Goal: Find specific page/section: Find specific page/section

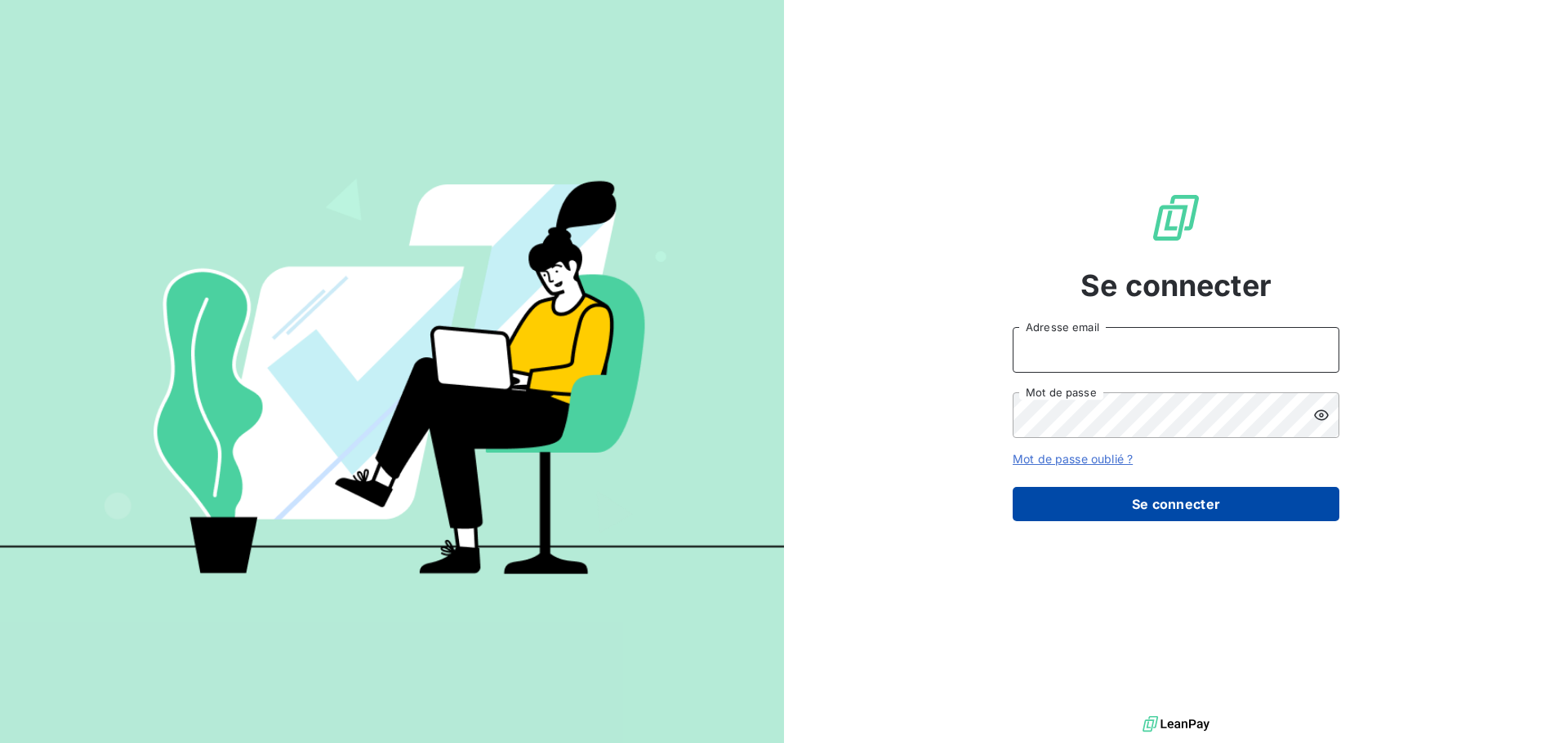
type input "[PERSON_NAME][EMAIL_ADDRESS][DOMAIN_NAME]"
click at [1134, 499] on button "Se connecter" at bounding box center [1176, 503] width 327 height 34
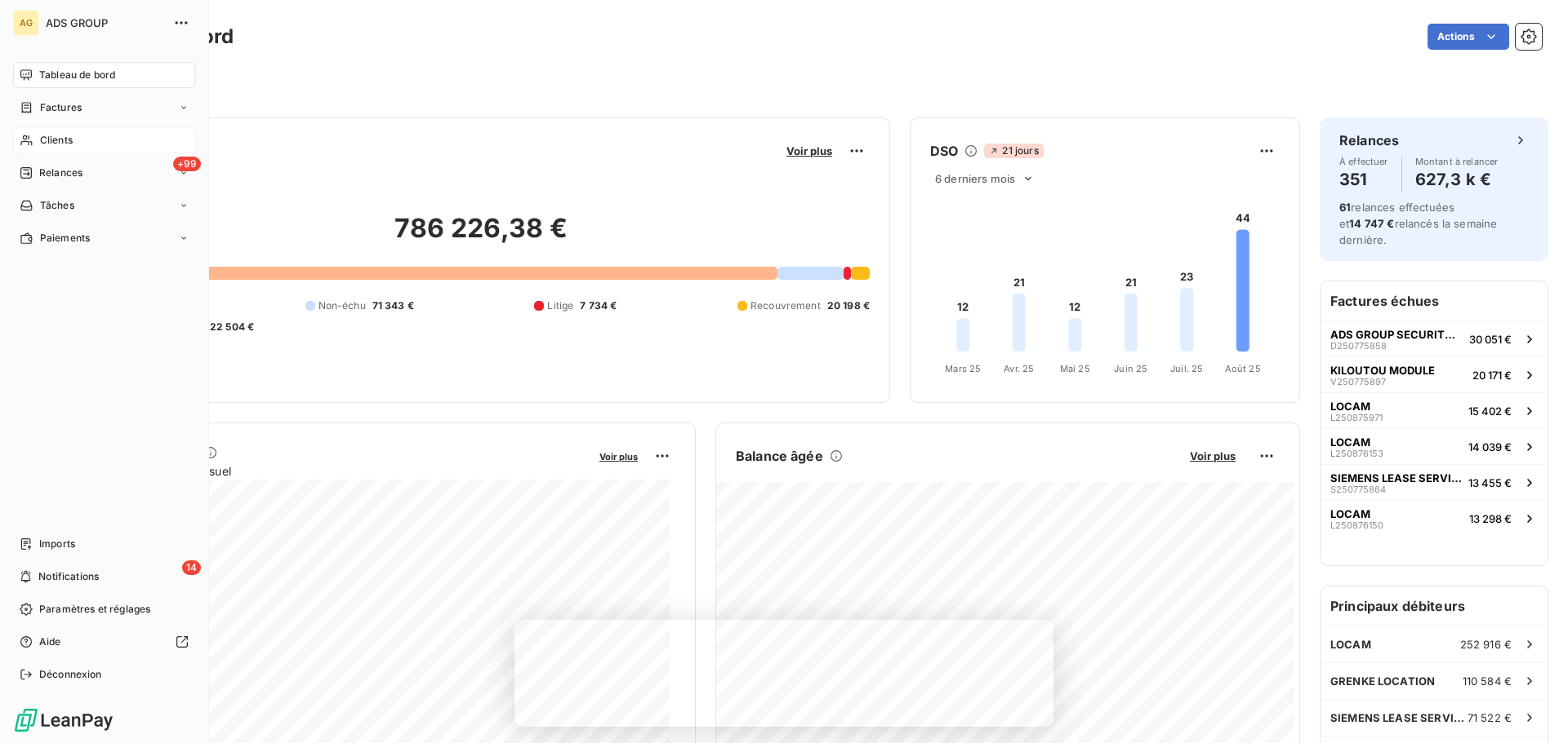
click at [65, 139] on span "Clients" at bounding box center [56, 140] width 32 height 15
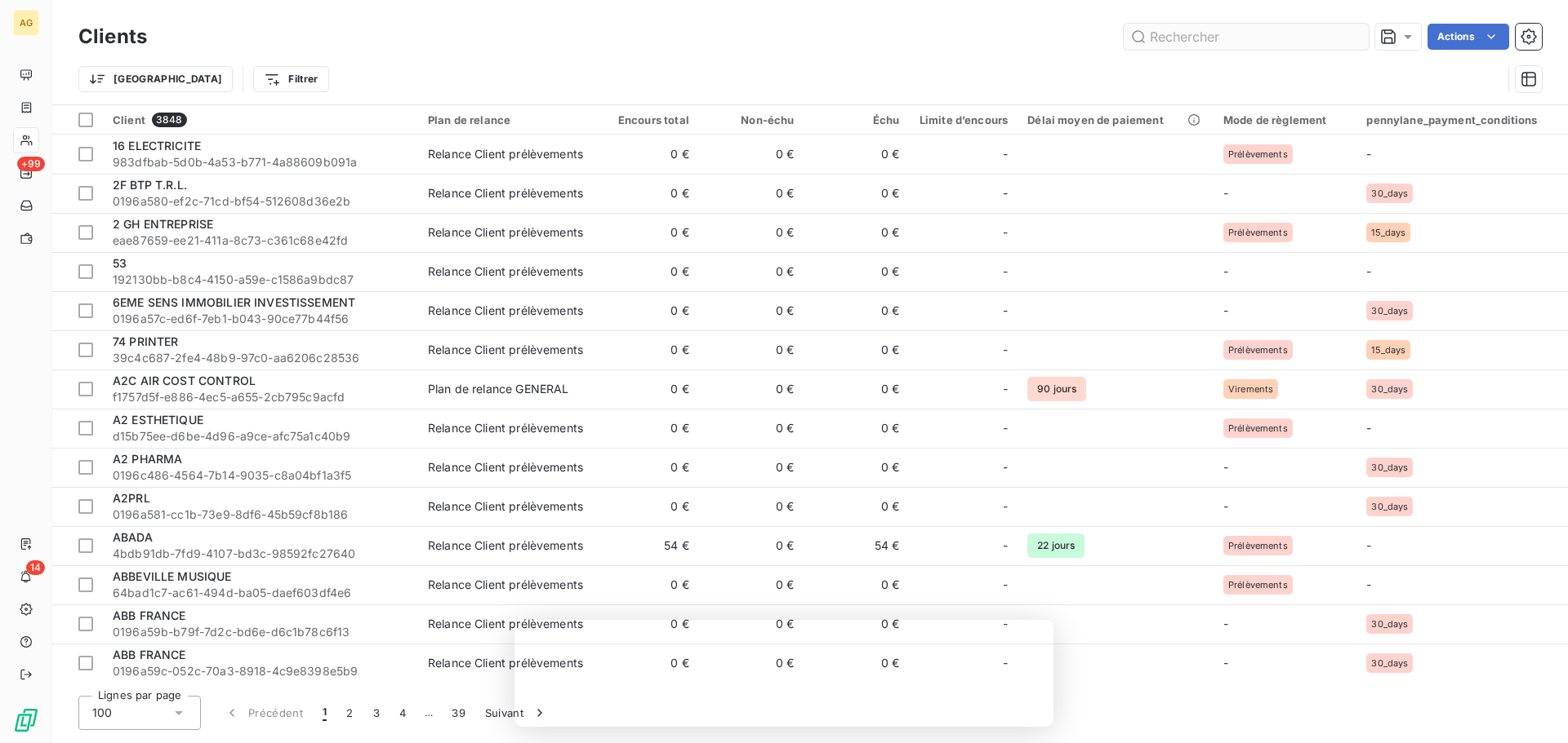
click at [1233, 30] on input "text" at bounding box center [1245, 36] width 245 height 26
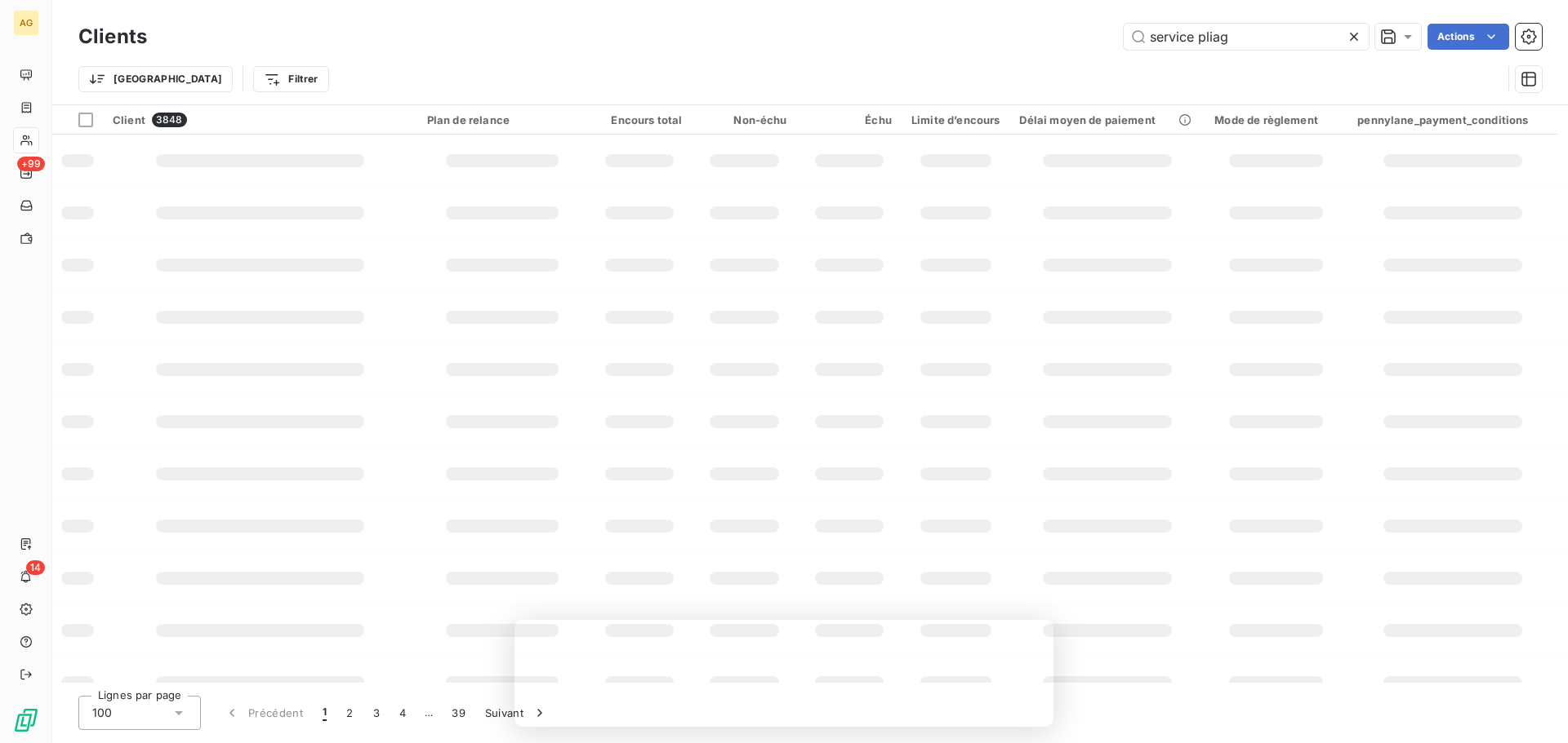
type input "service pliage"
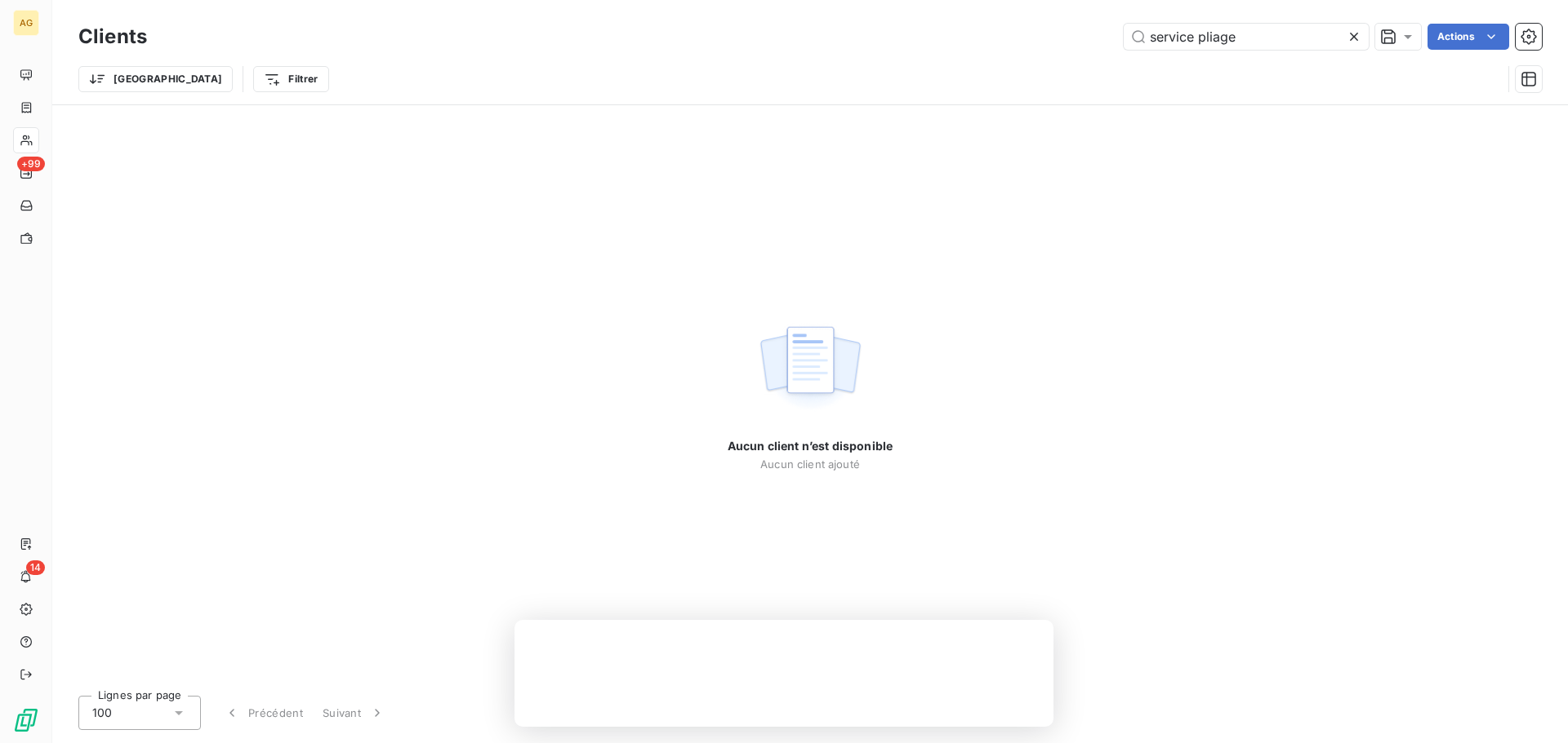
drag, startPoint x: 1253, startPoint y: 41, endPoint x: 1018, endPoint y: 32, distance: 235.2
click at [1018, 32] on div "service pliage Actions" at bounding box center [854, 36] width 1375 height 26
drag, startPoint x: 1200, startPoint y: 40, endPoint x: 1031, endPoint y: 30, distance: 169.3
click at [1033, 32] on div "pliage Actions" at bounding box center [854, 36] width 1375 height 26
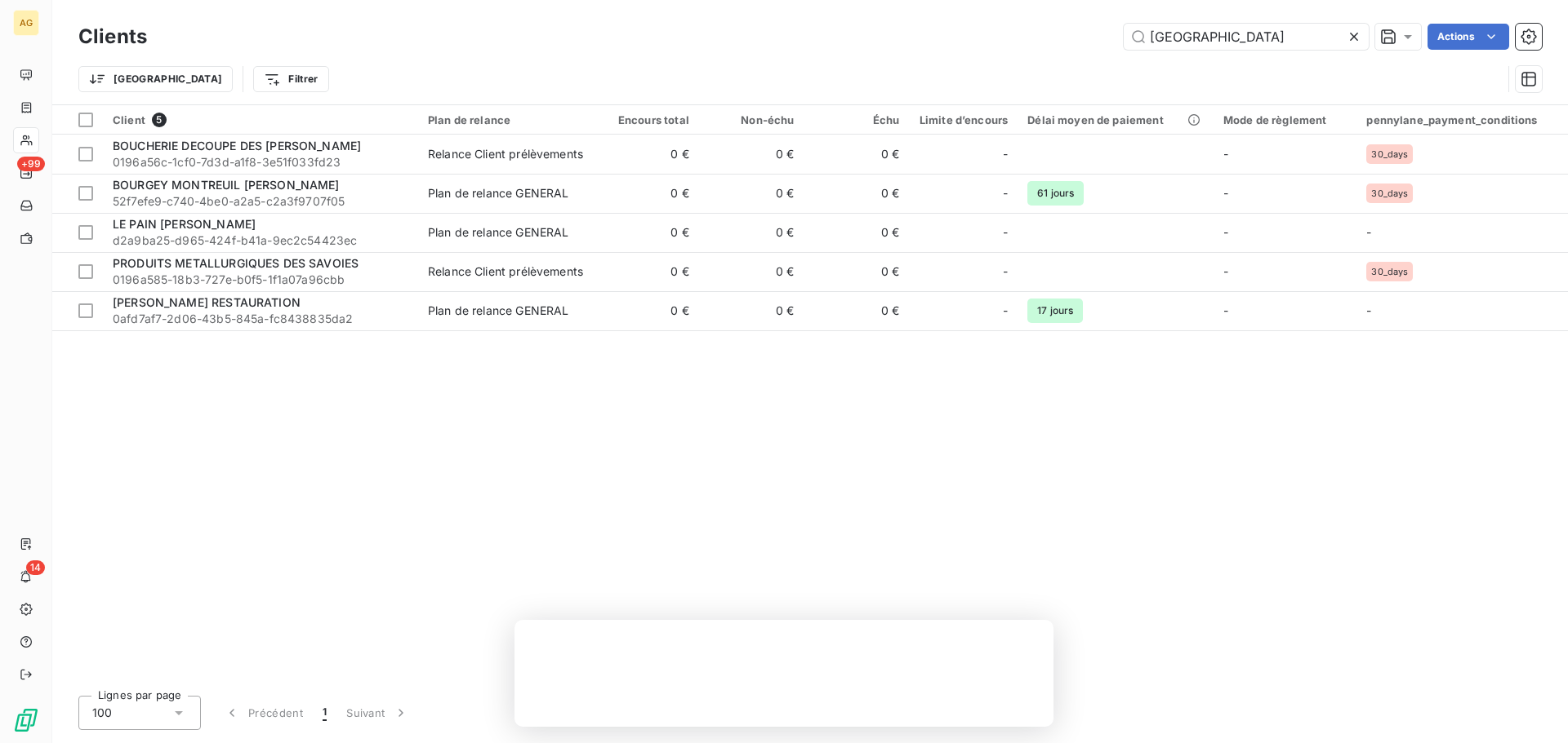
type input "[GEOGRAPHIC_DATA]"
